Goal: Obtain resource: Download file/media

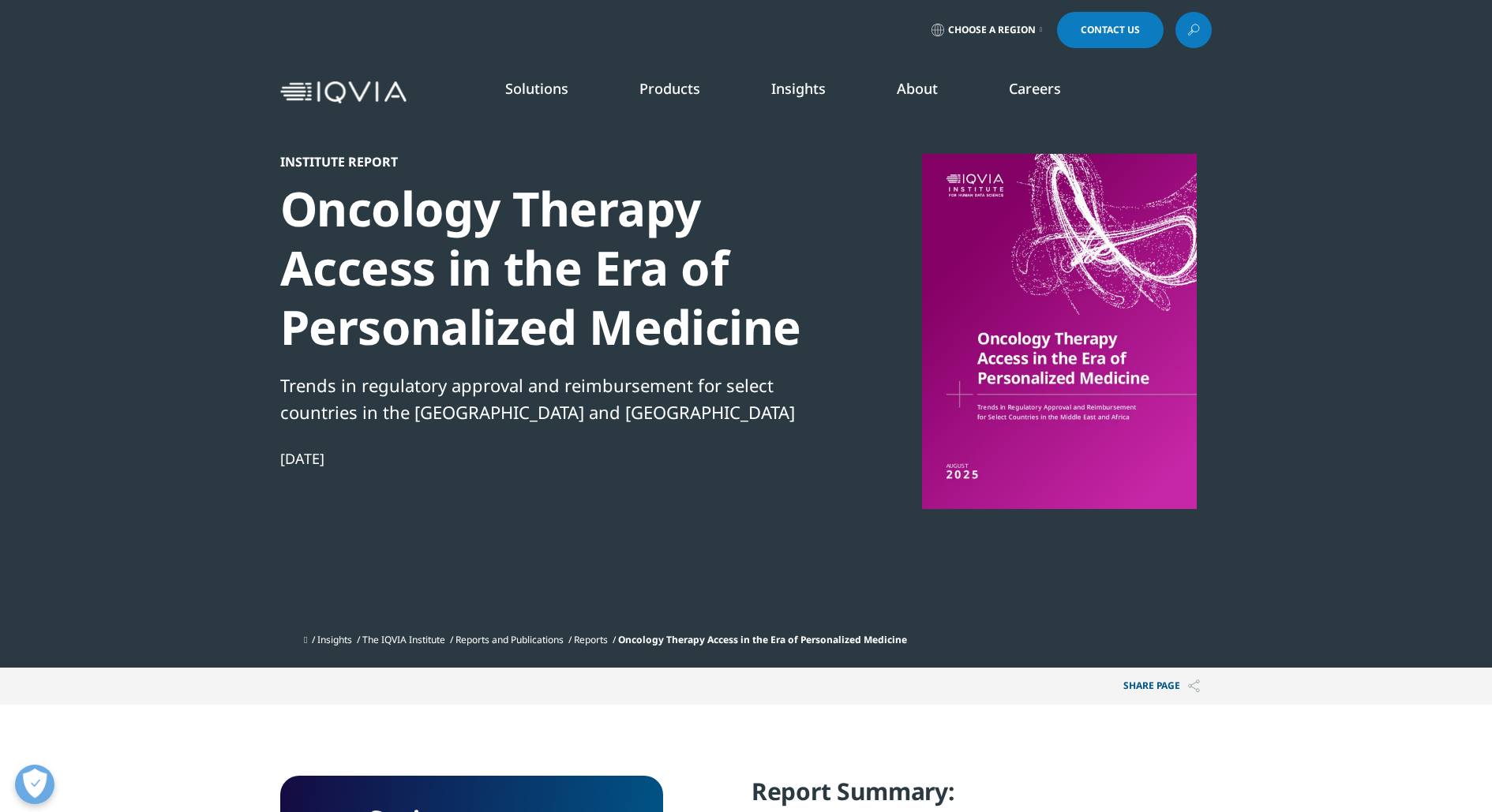
scroll to position [1549, 932]
click at [978, 578] on div "Institute Report Oncology Therapy Access in the Era of Personalized Medicine Tr…" at bounding box center [746, 390] width 932 height 472
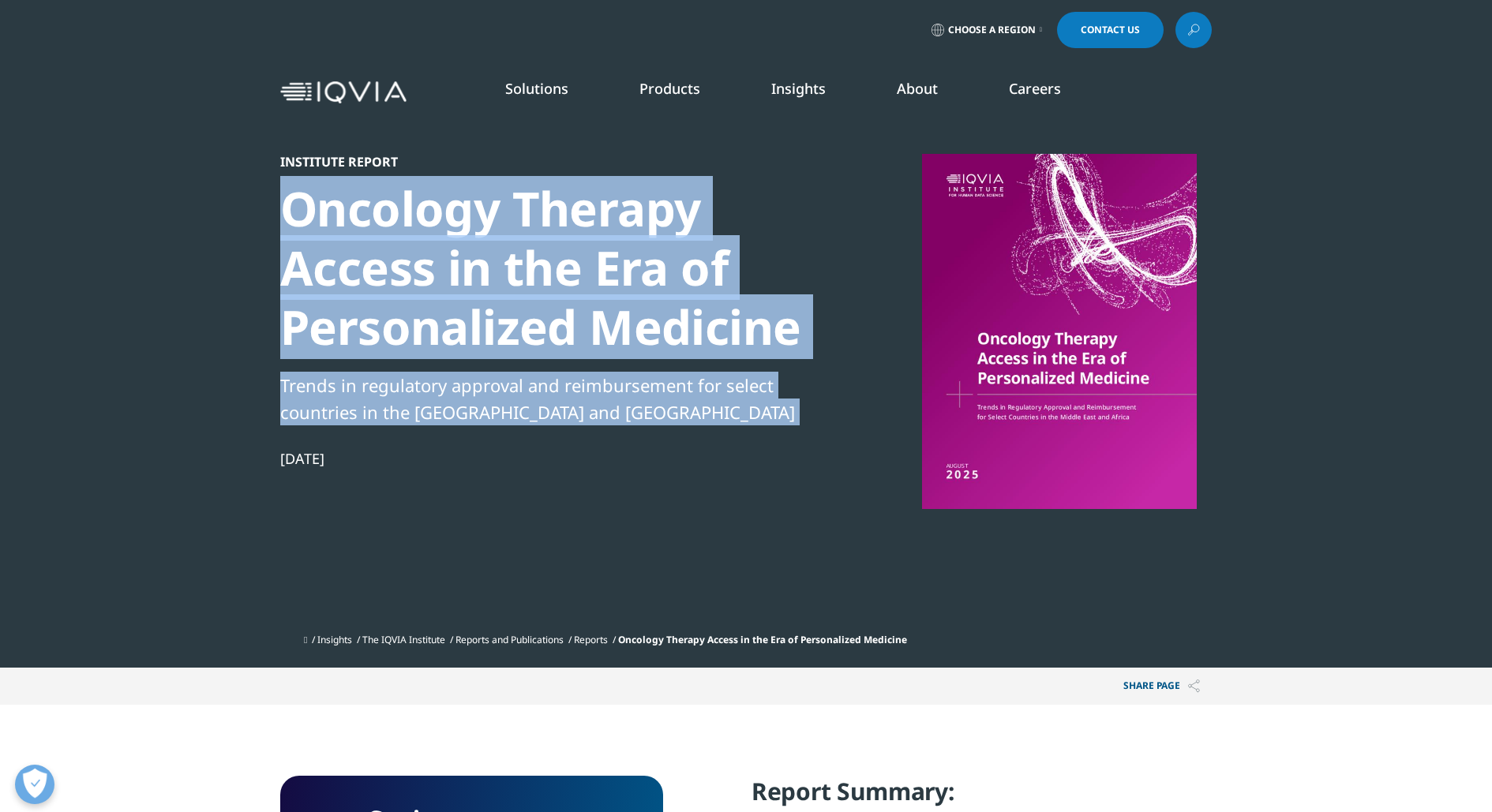
drag, startPoint x: 277, startPoint y: 209, endPoint x: 633, endPoint y: 427, distance: 417.4
click at [633, 427] on section "Institute Report Oncology Therapy Access in the Era of Personalized Medicine Tr…" at bounding box center [746, 334] width 1492 height 668
copy div "Oncology Therapy Access in the Era of Personalized Medicine Trends in regulator…"
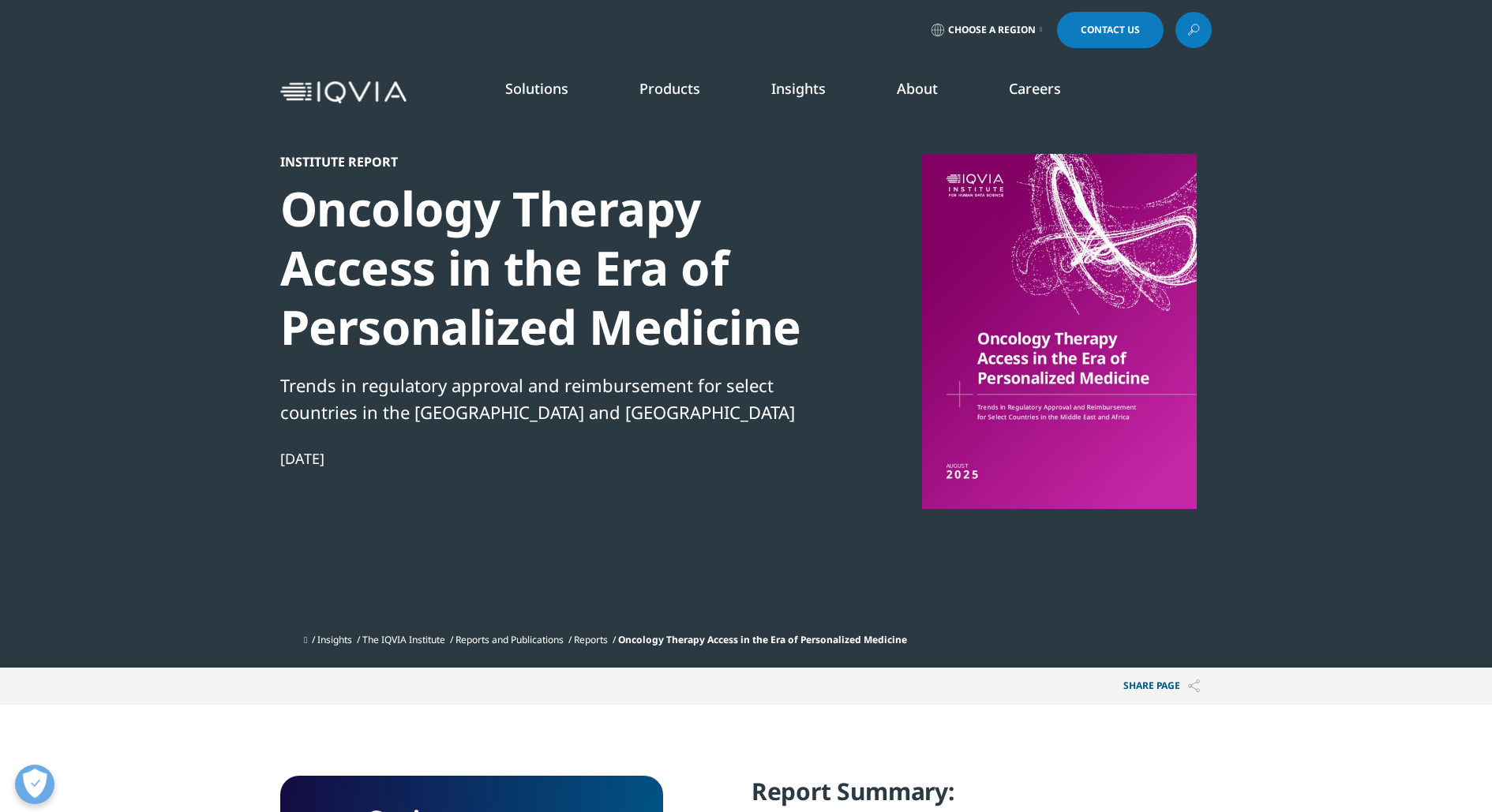
drag, startPoint x: 520, startPoint y: 470, endPoint x: 527, endPoint y: 475, distance: 8.6
click at [519, 470] on div "Institute Report Oncology Therapy Access in the Era of Personalized Medicine Tr…" at bounding box center [551, 390] width 541 height 472
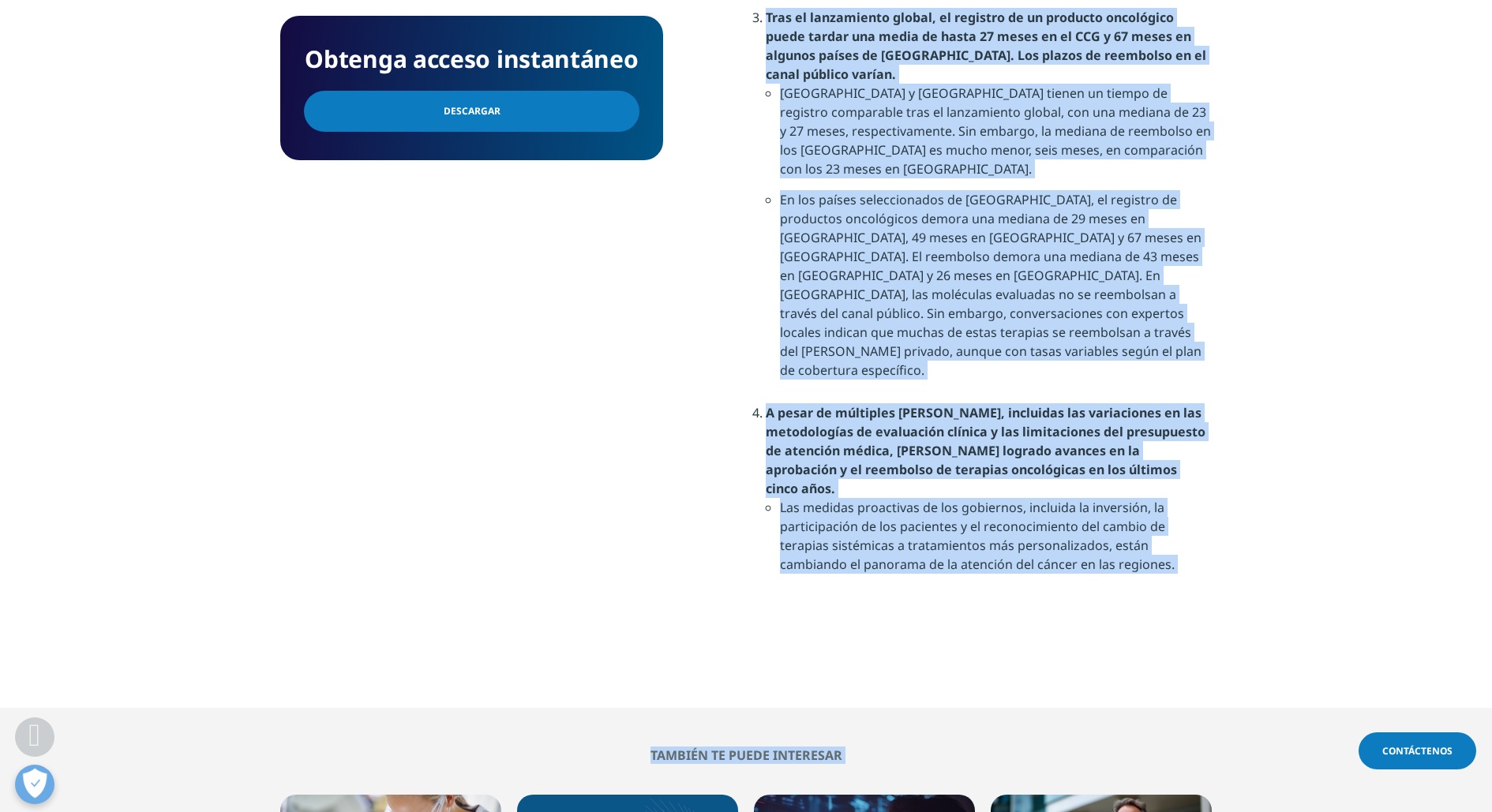
scroll to position [2043, 0]
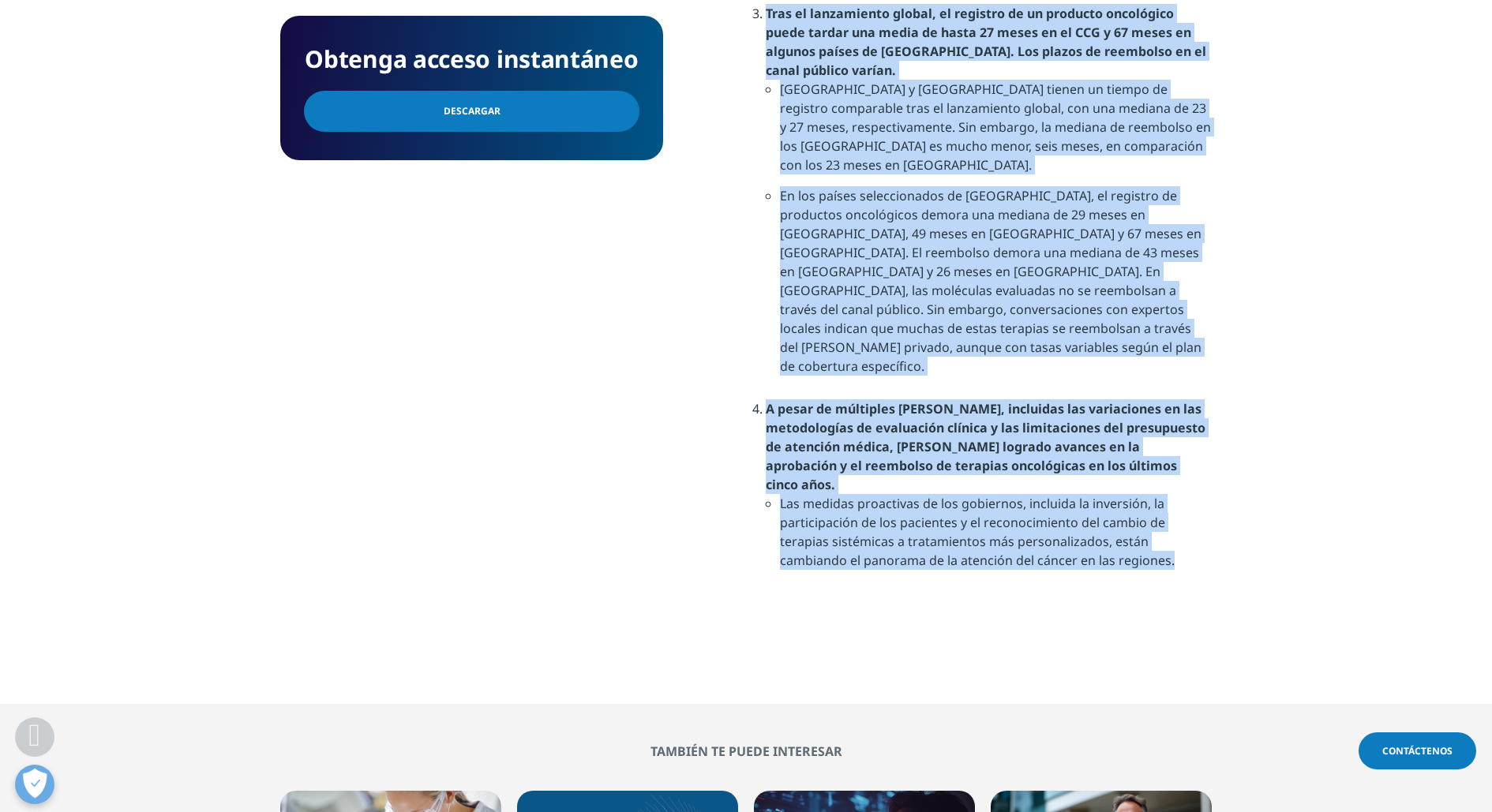
drag, startPoint x: 748, startPoint y: 104, endPoint x: 1202, endPoint y: 370, distance: 526.2
copy div "Loremip dol sitamet: Co adipiscin el seddoeius, te incidid utl etdolo mag aliqu…"
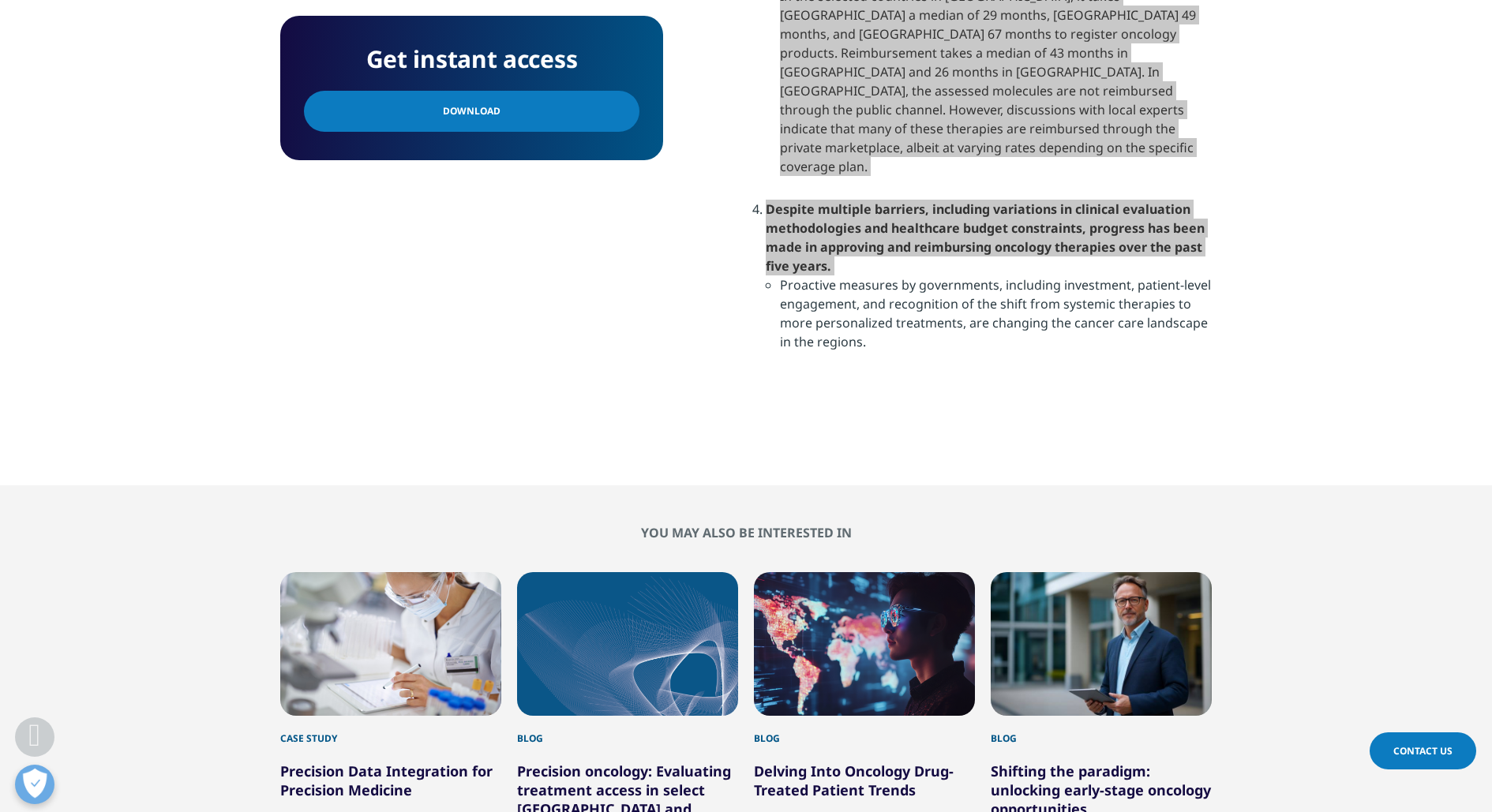
scroll to position [1549, 932]
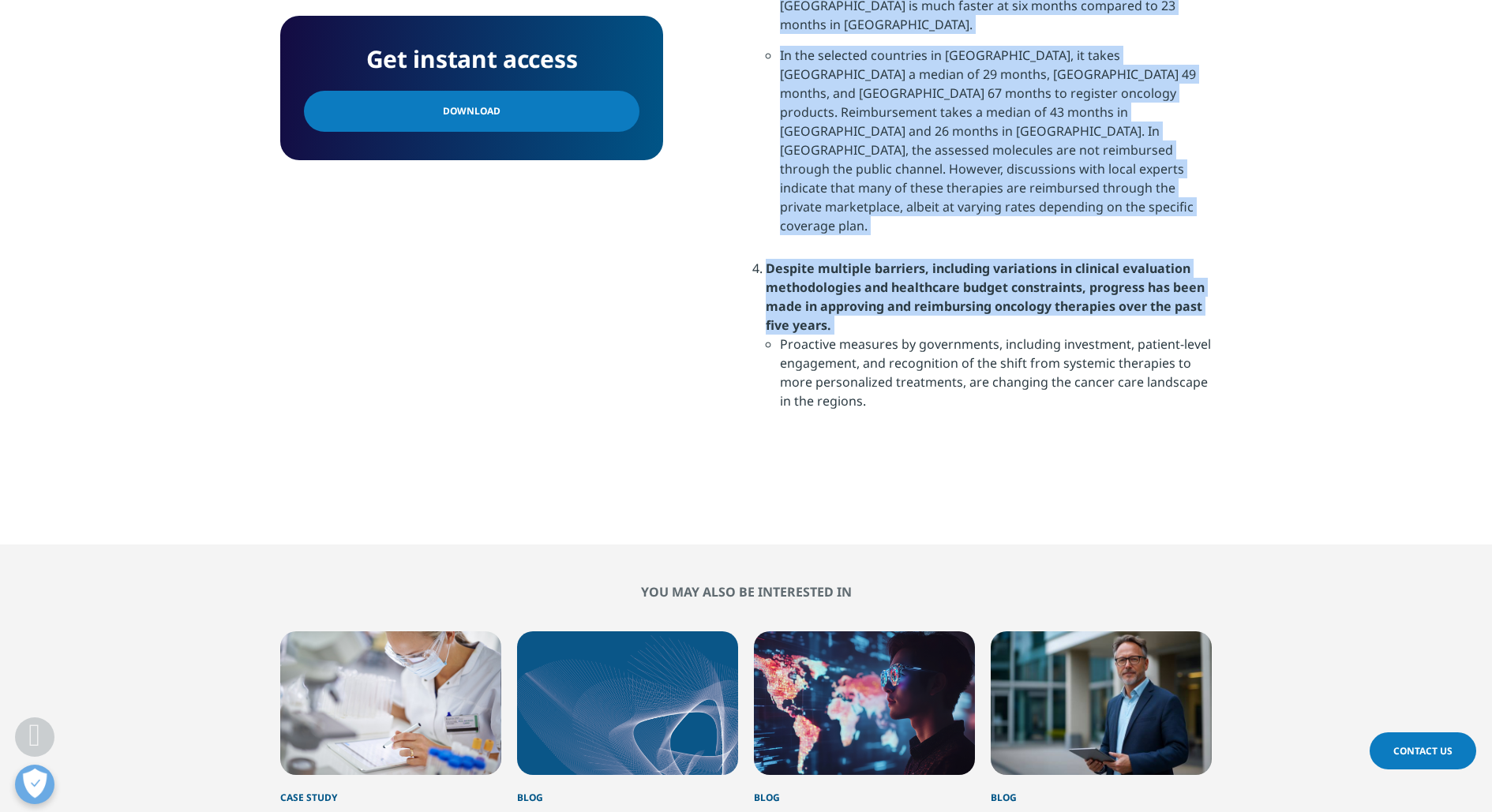
copy div "Loremip dol sitamet: Co adipiscin el seddoeius, te incidid utl etdolo mag aliqu…"
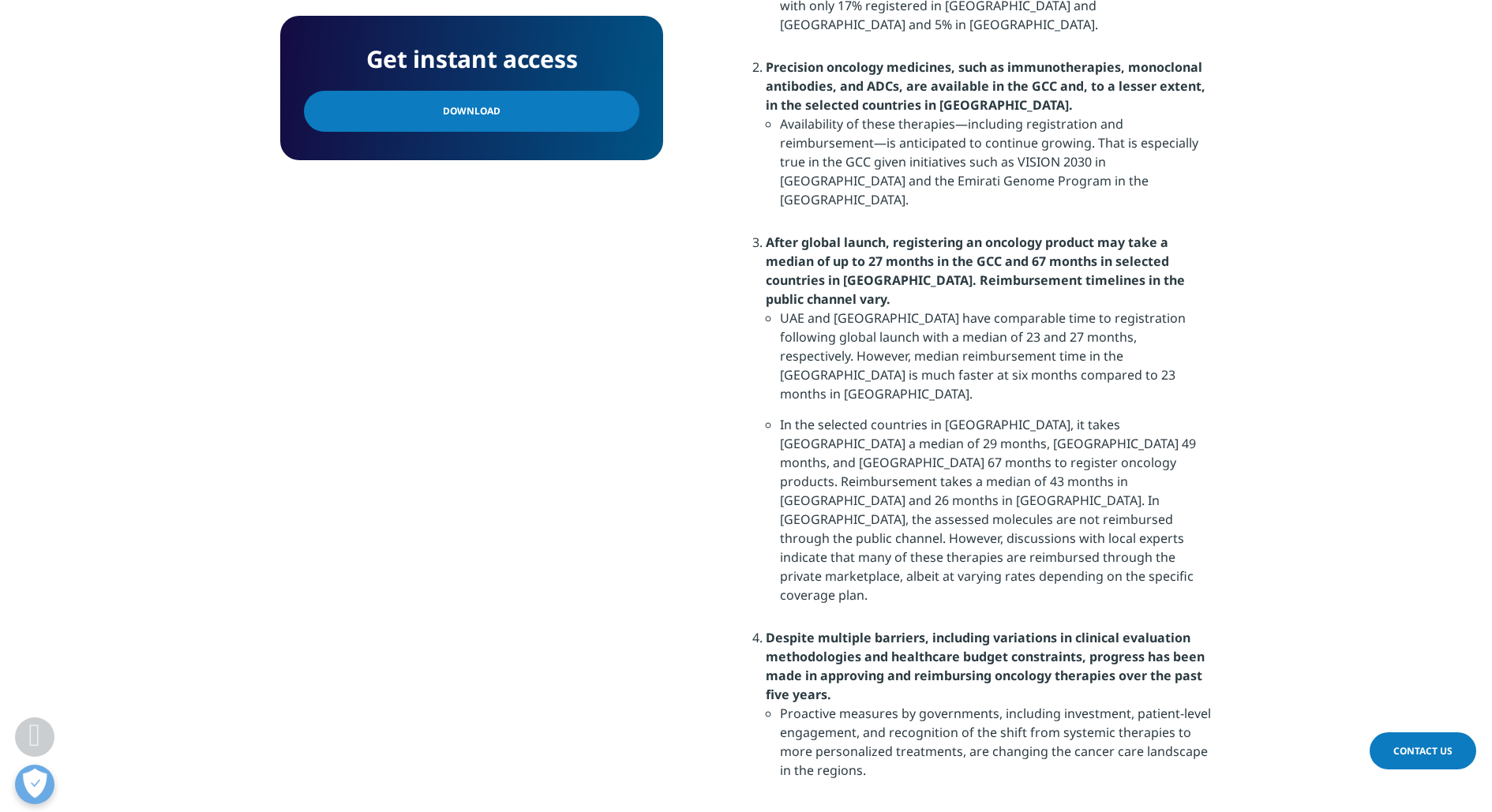
scroll to position [1600, 0]
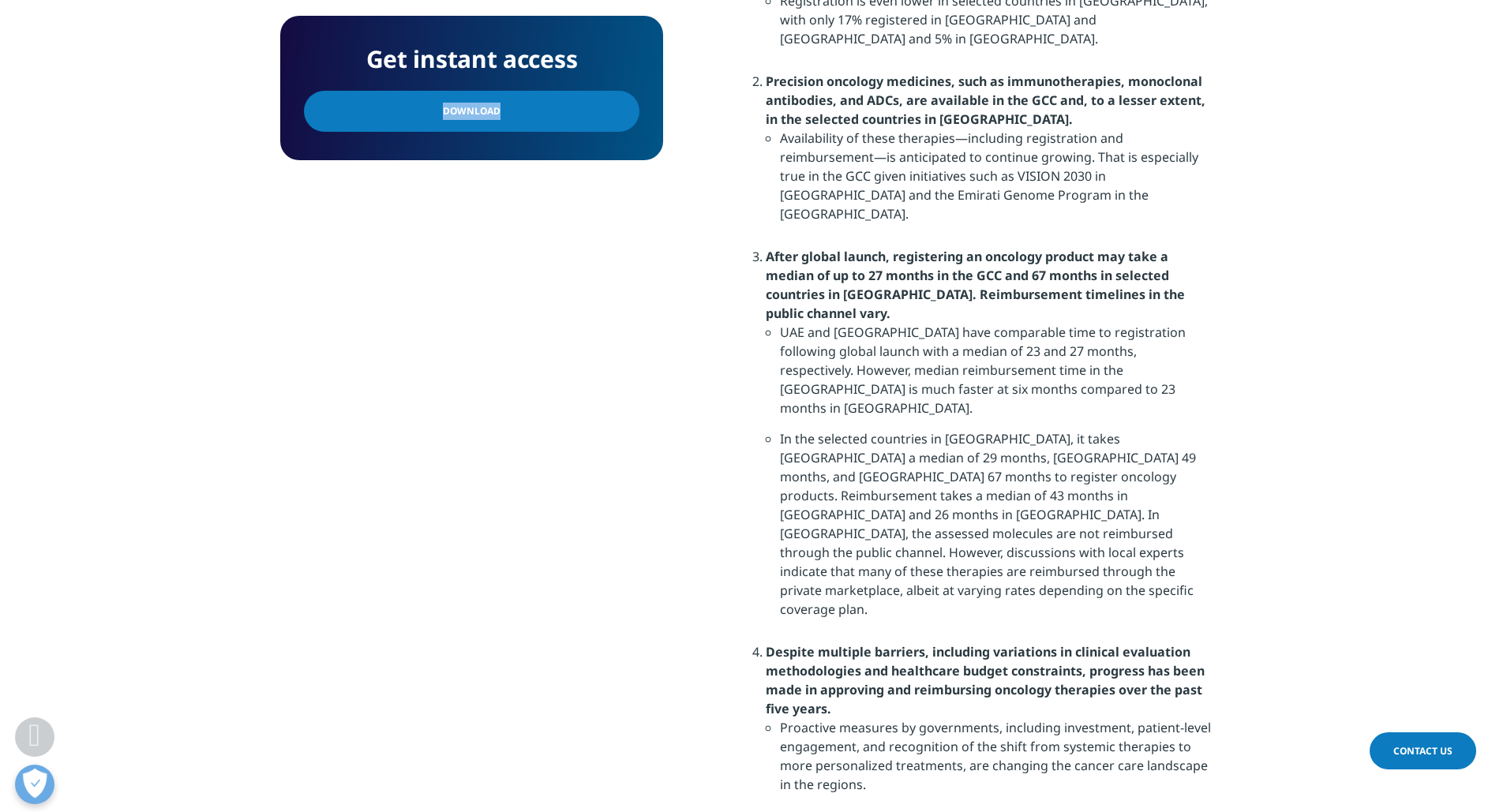
click at [473, 111] on span "Download" at bounding box center [472, 111] width 57 height 17
click at [903, 323] on li "UAE and [GEOGRAPHIC_DATA] have comparable time to registration following global…" at bounding box center [996, 375] width 432 height 106
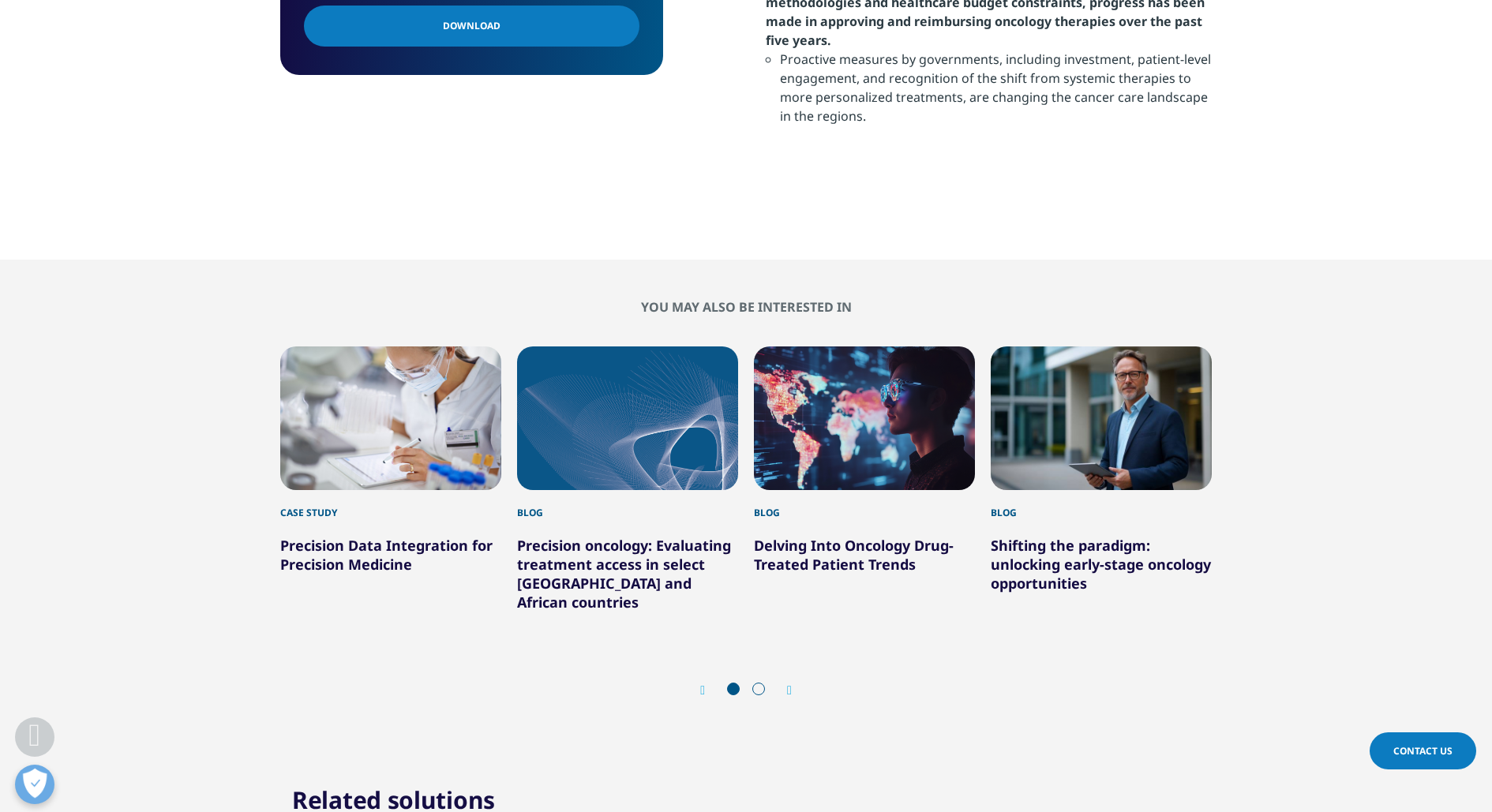
scroll to position [2269, 0]
click at [324, 535] on link "Precision Data Integration for Precision Medicine" at bounding box center [387, 554] width 213 height 38
click at [376, 345] on div "1 / 6" at bounding box center [391, 417] width 221 height 144
click at [332, 535] on link "Precision Data Integration for Precision Medicine" at bounding box center [387, 554] width 213 height 38
click at [316, 535] on link "Precision Data Integration for Precision Medicine" at bounding box center [387, 554] width 213 height 38
